Goal: Task Accomplishment & Management: Manage account settings

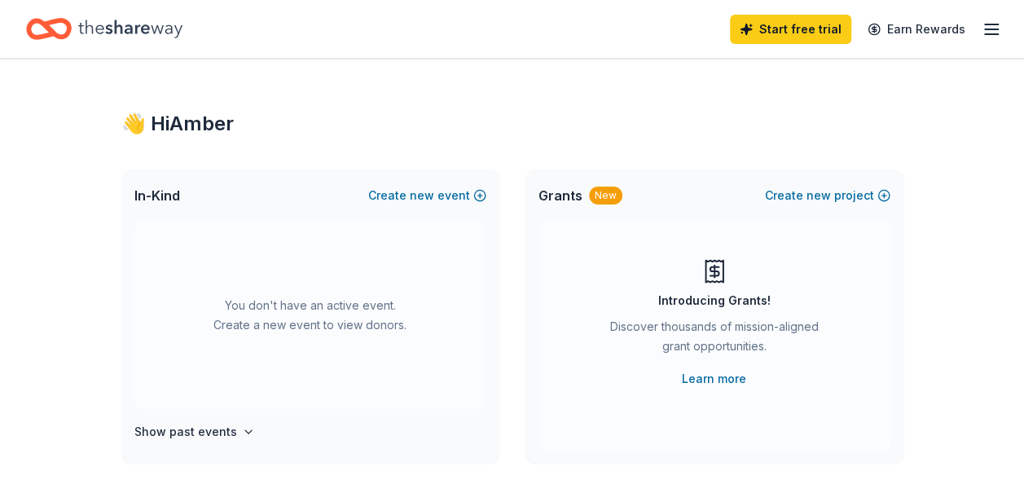
click at [997, 28] on icon "button" at bounding box center [991, 30] width 20 height 20
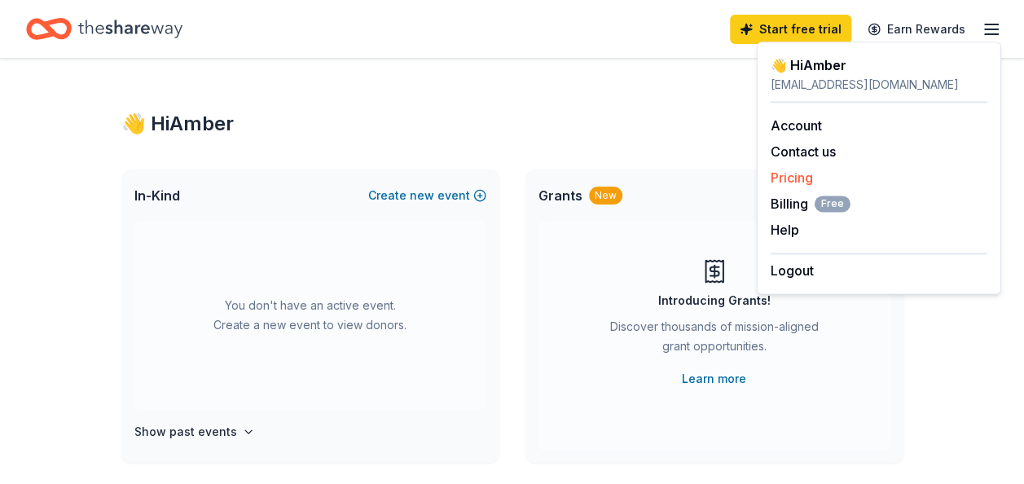
click at [801, 181] on link "Pricing" at bounding box center [791, 177] width 42 height 16
click at [784, 181] on link "Pricing" at bounding box center [791, 177] width 42 height 16
click at [797, 174] on link "Pricing" at bounding box center [791, 177] width 42 height 16
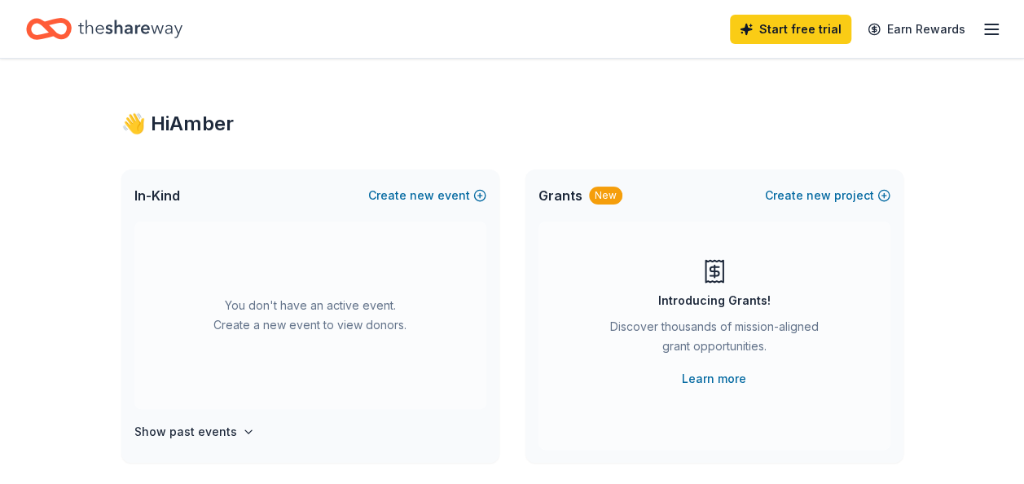
click at [62, 28] on icon "Home" at bounding box center [49, 29] width 46 height 38
click at [176, 36] on icon "Home" at bounding box center [130, 28] width 104 height 33
click at [856, 191] on button "Create new project" at bounding box center [827, 196] width 125 height 20
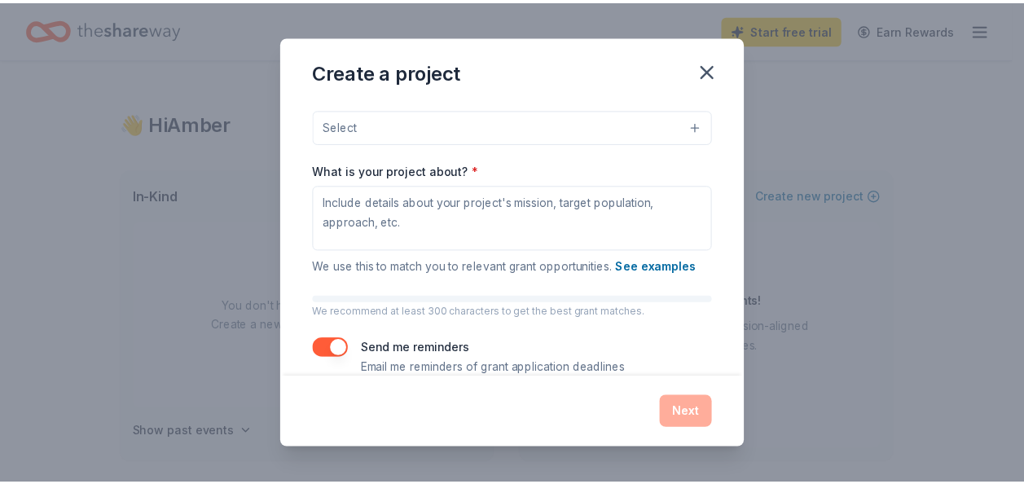
scroll to position [197, 0]
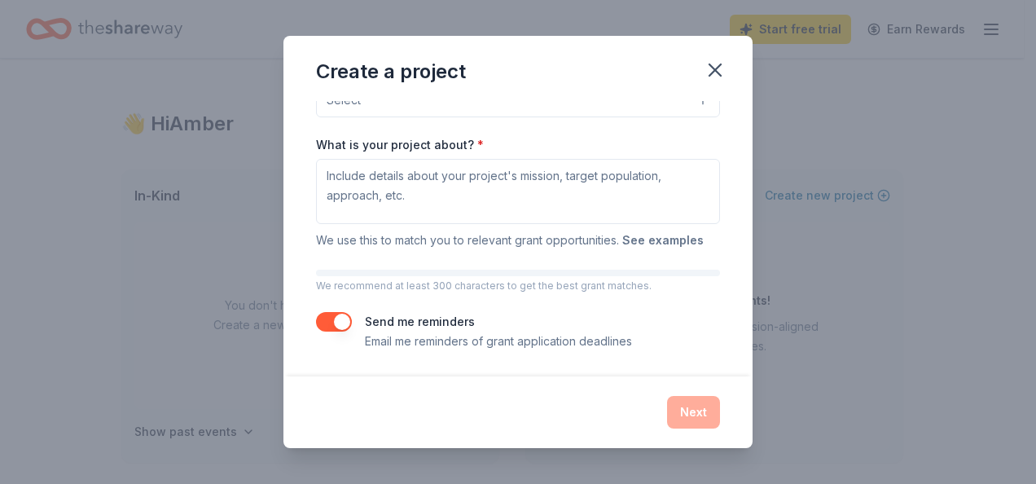
click at [658, 244] on button "See examples" at bounding box center [662, 240] width 81 height 20
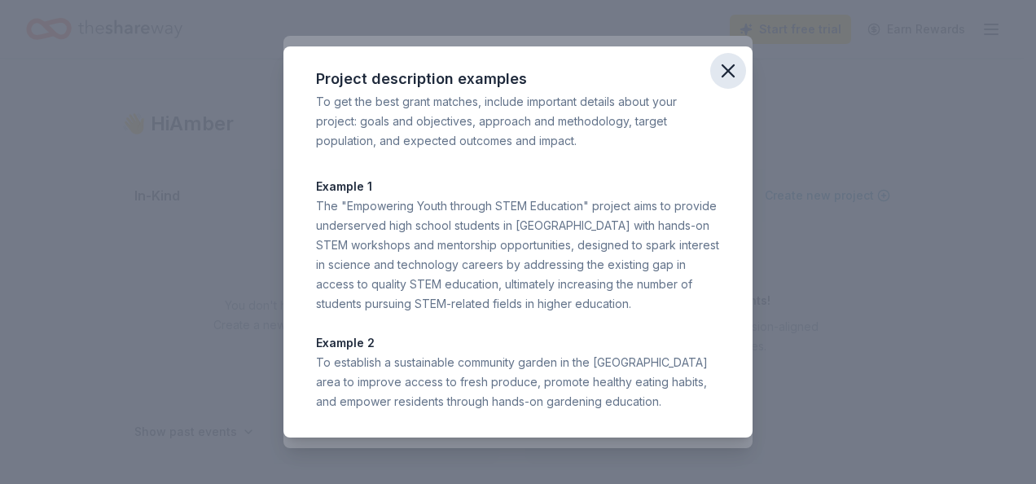
click at [735, 71] on icon "button" at bounding box center [728, 70] width 23 height 23
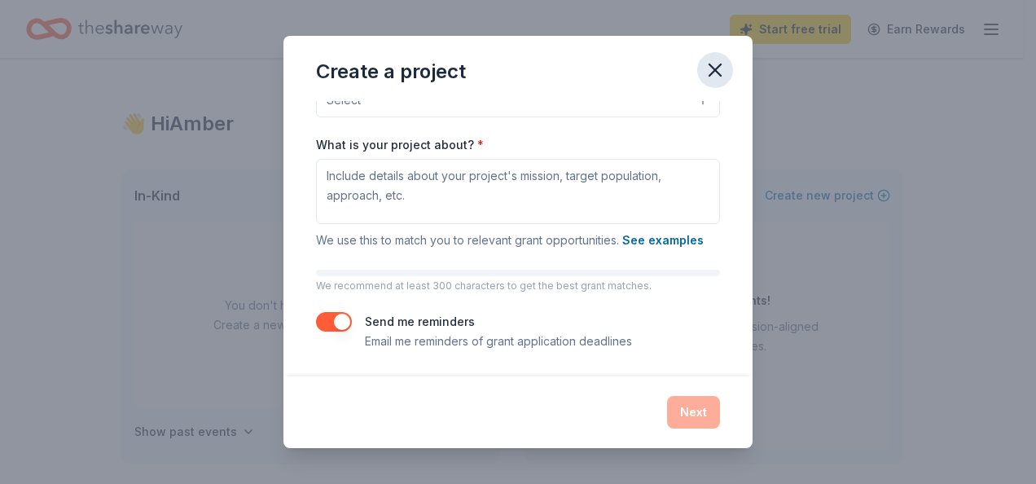
click at [718, 73] on icon "button" at bounding box center [714, 69] width 11 height 11
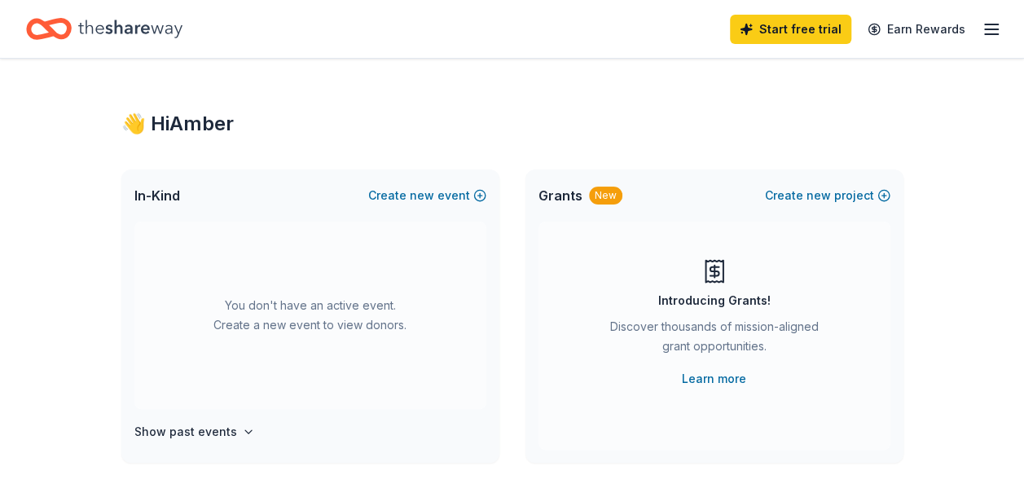
click at [138, 23] on icon "Home" at bounding box center [130, 28] width 104 height 33
click at [990, 28] on icon "button" at bounding box center [991, 30] width 20 height 20
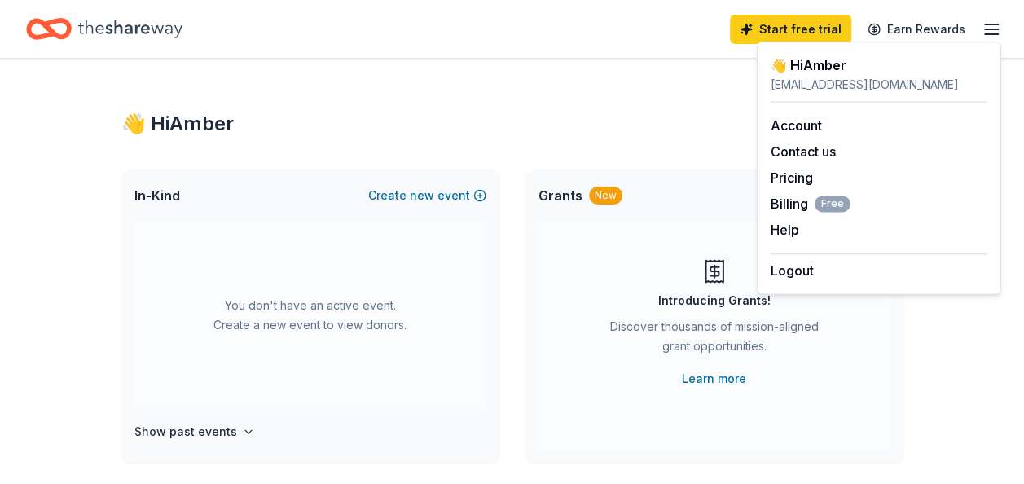
click at [780, 280] on div "👋 Hi [PERSON_NAME] [PERSON_NAME][EMAIL_ADDRESS][DOMAIN_NAME] Account Contact us…" at bounding box center [879, 168] width 244 height 252
click at [798, 270] on button "Logout" at bounding box center [791, 271] width 43 height 20
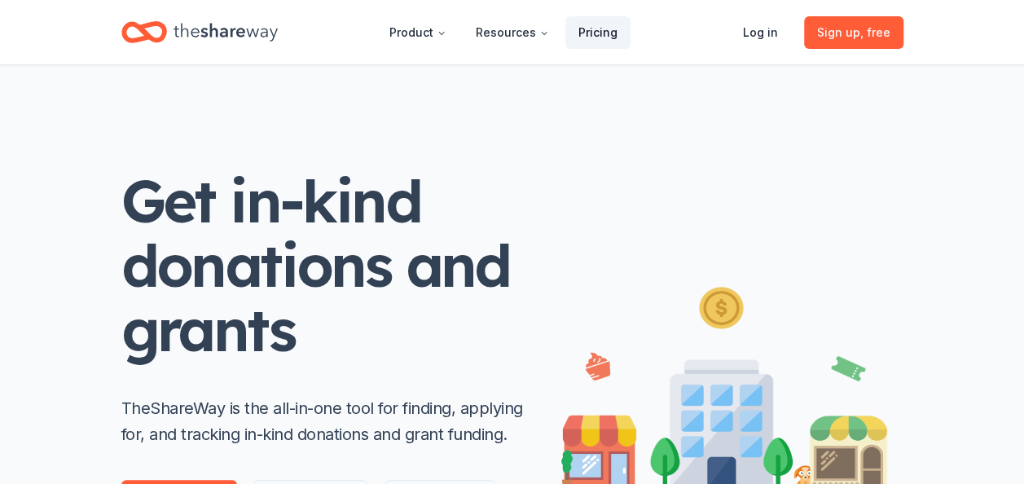
click at [584, 26] on link "Pricing" at bounding box center [597, 32] width 65 height 33
